Goal: Information Seeking & Learning: Learn about a topic

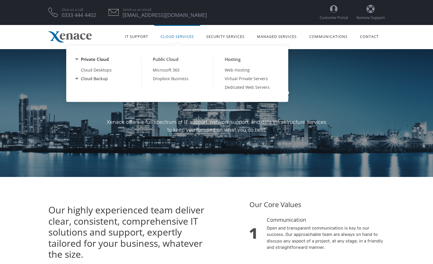
click at [101, 76] on link "Cloud Backup" at bounding box center [105, 78] width 72 height 9
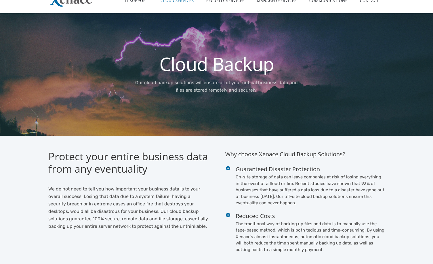
scroll to position [86, 0]
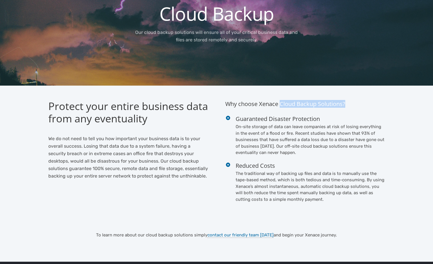
drag, startPoint x: 281, startPoint y: 107, endPoint x: 348, endPoint y: 105, distance: 67.0
click at [348, 105] on h4 "Why choose Xenace Cloud Backup Solutions?" at bounding box center [305, 107] width 160 height 15
click at [336, 116] on h4 "Guaranteed Disaster Protection" at bounding box center [309, 119] width 149 height 8
drag, startPoint x: 301, startPoint y: 99, endPoint x: 346, endPoint y: 95, distance: 44.7
click at [346, 95] on div "Protect your entire business data from any eventuality We do not need to tell y…" at bounding box center [217, 153] width 354 height 134
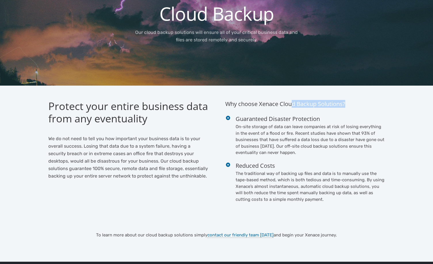
click at [342, 108] on h4 "Why choose Xenace Cloud Backup Solutions?" at bounding box center [305, 107] width 160 height 15
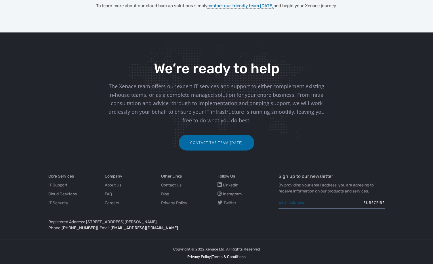
scroll to position [316, 0]
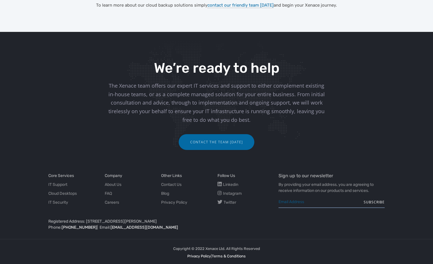
click at [0, 264] on div at bounding box center [0, 266] width 0 height 0
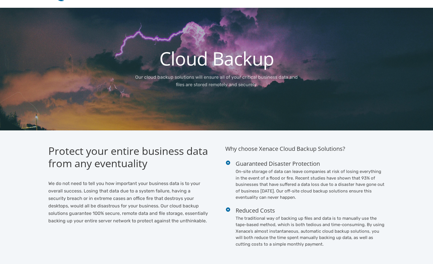
scroll to position [0, 0]
